Goal: Find specific page/section: Find specific page/section

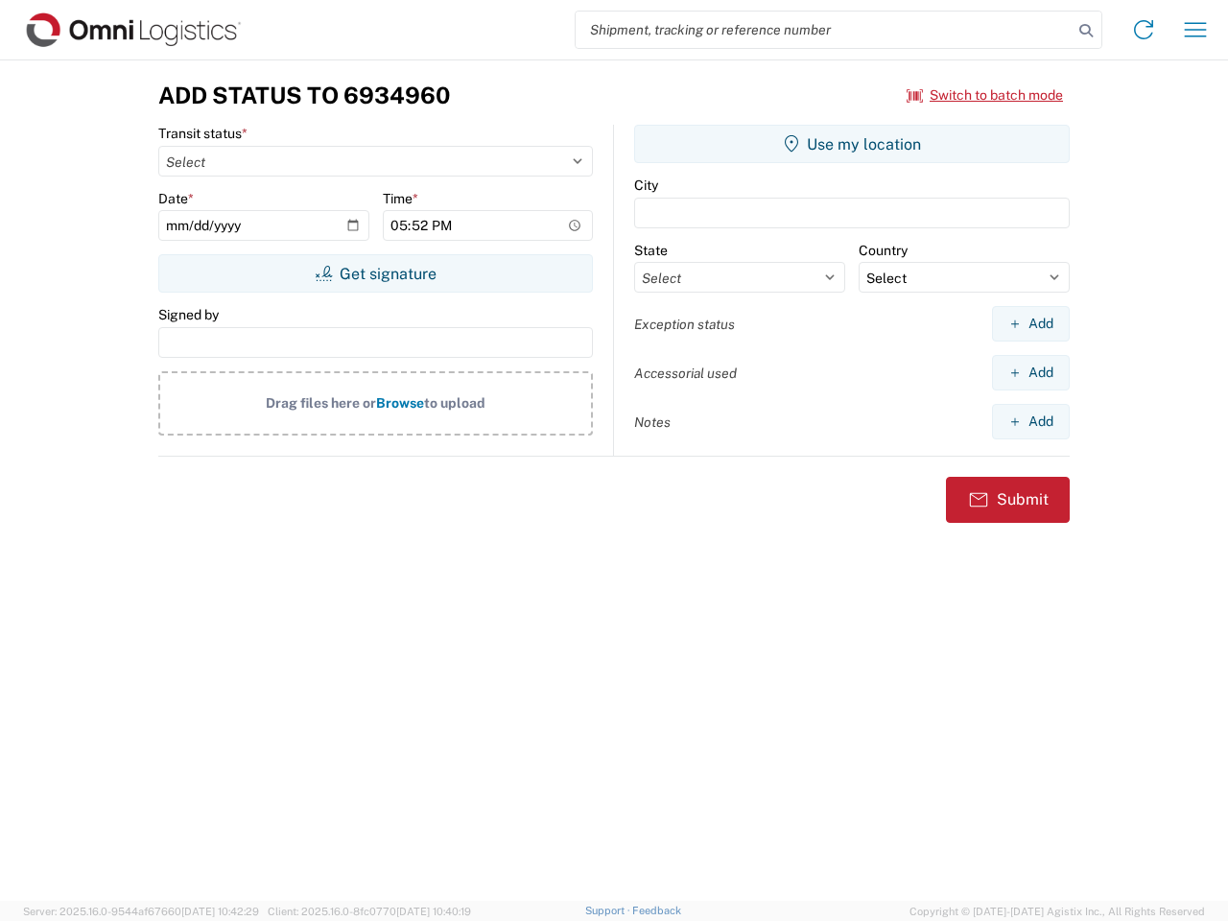
click at [824, 30] on input "search" at bounding box center [823, 30] width 497 height 36
click at [1086, 31] on icon at bounding box center [1085, 30] width 27 height 27
click at [1143, 30] on icon at bounding box center [1143, 29] width 31 height 31
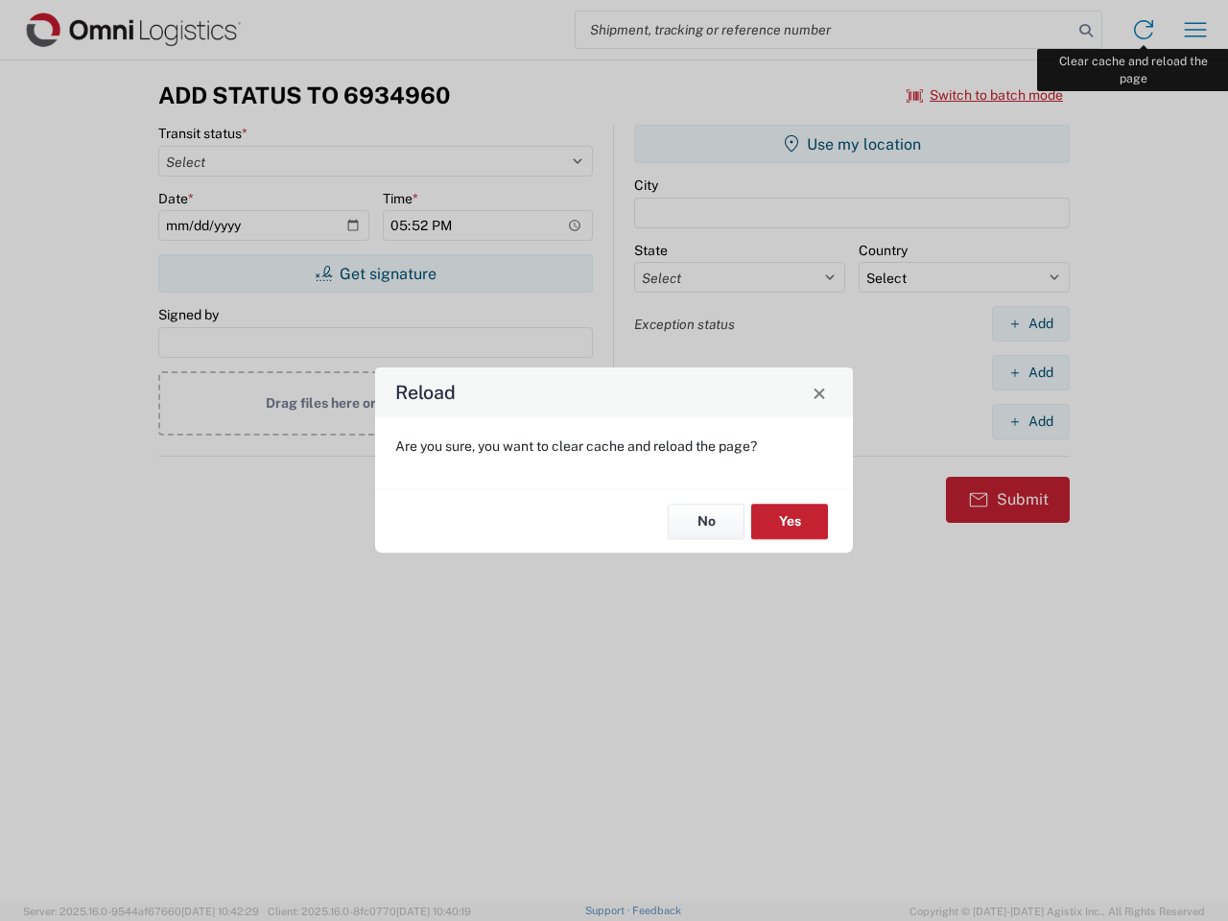
click at [1195, 30] on div "Reload Are you sure, you want to clear cache and reload the page? No Yes" at bounding box center [614, 460] width 1228 height 921
click at [985, 95] on div "Reload Are you sure, you want to clear cache and reload the page? No Yes" at bounding box center [614, 460] width 1228 height 921
click at [375, 273] on div "Reload Are you sure, you want to clear cache and reload the page? No Yes" at bounding box center [614, 460] width 1228 height 921
click at [852, 144] on div "Reload Are you sure, you want to clear cache and reload the page? No Yes" at bounding box center [614, 460] width 1228 height 921
click at [1030, 323] on div "Reload Are you sure, you want to clear cache and reload the page? No Yes" at bounding box center [614, 460] width 1228 height 921
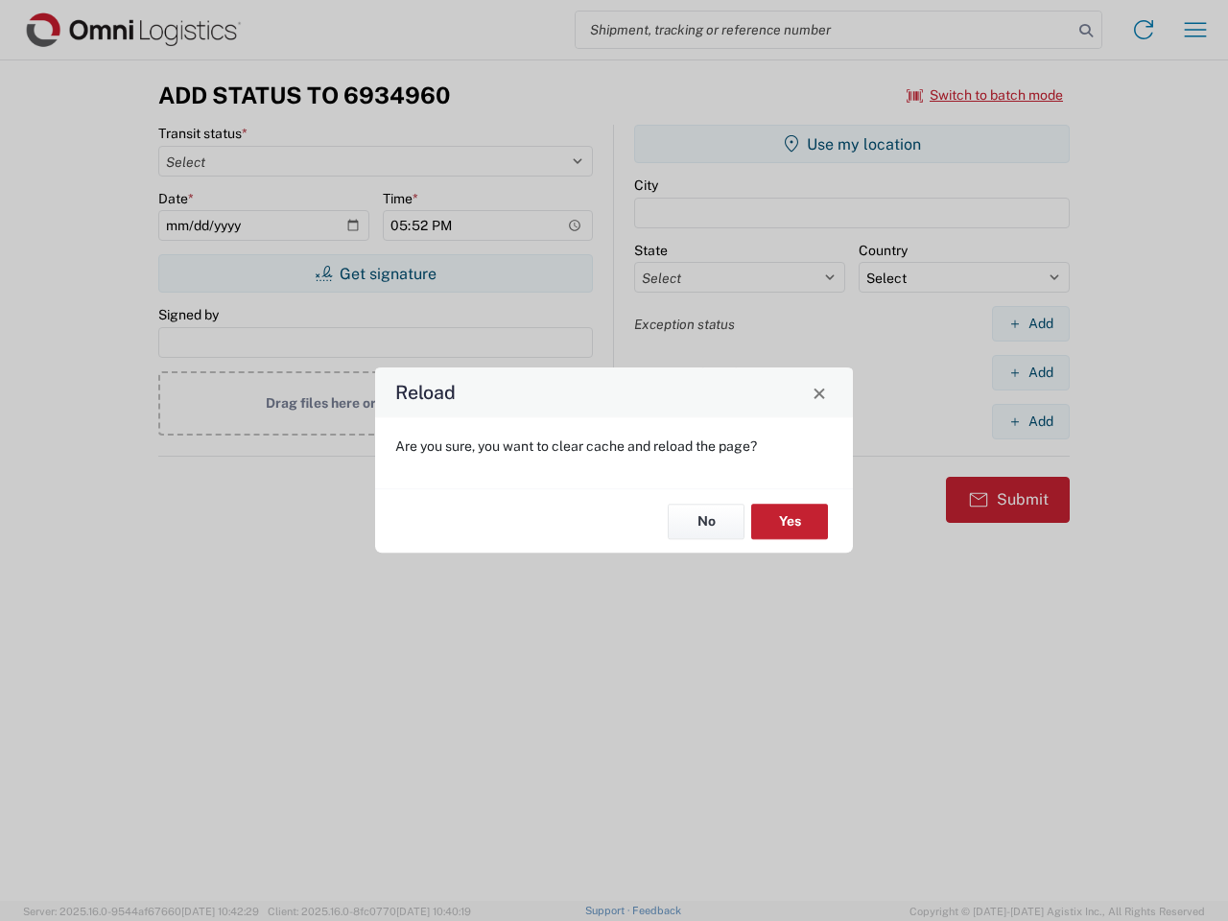
click at [1030, 372] on div "Reload Are you sure, you want to clear cache and reload the page? No Yes" at bounding box center [614, 460] width 1228 height 921
click at [1030, 421] on div "Reload Are you sure, you want to clear cache and reload the page? No Yes" at bounding box center [614, 460] width 1228 height 921
